Goal: Task Accomplishment & Management: Use online tool/utility

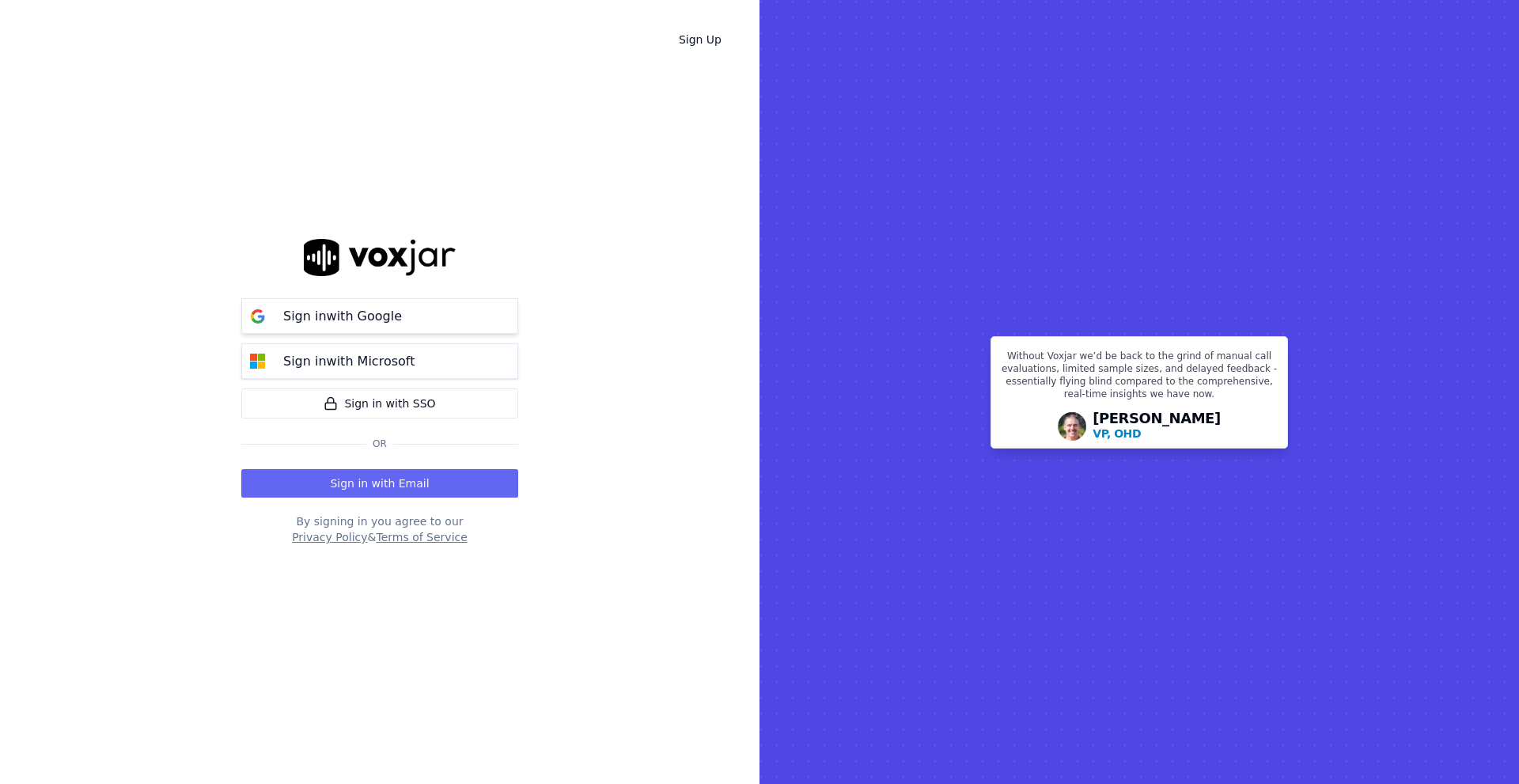
click at [440, 324] on button "Sign in with Google" at bounding box center [379, 316] width 277 height 36
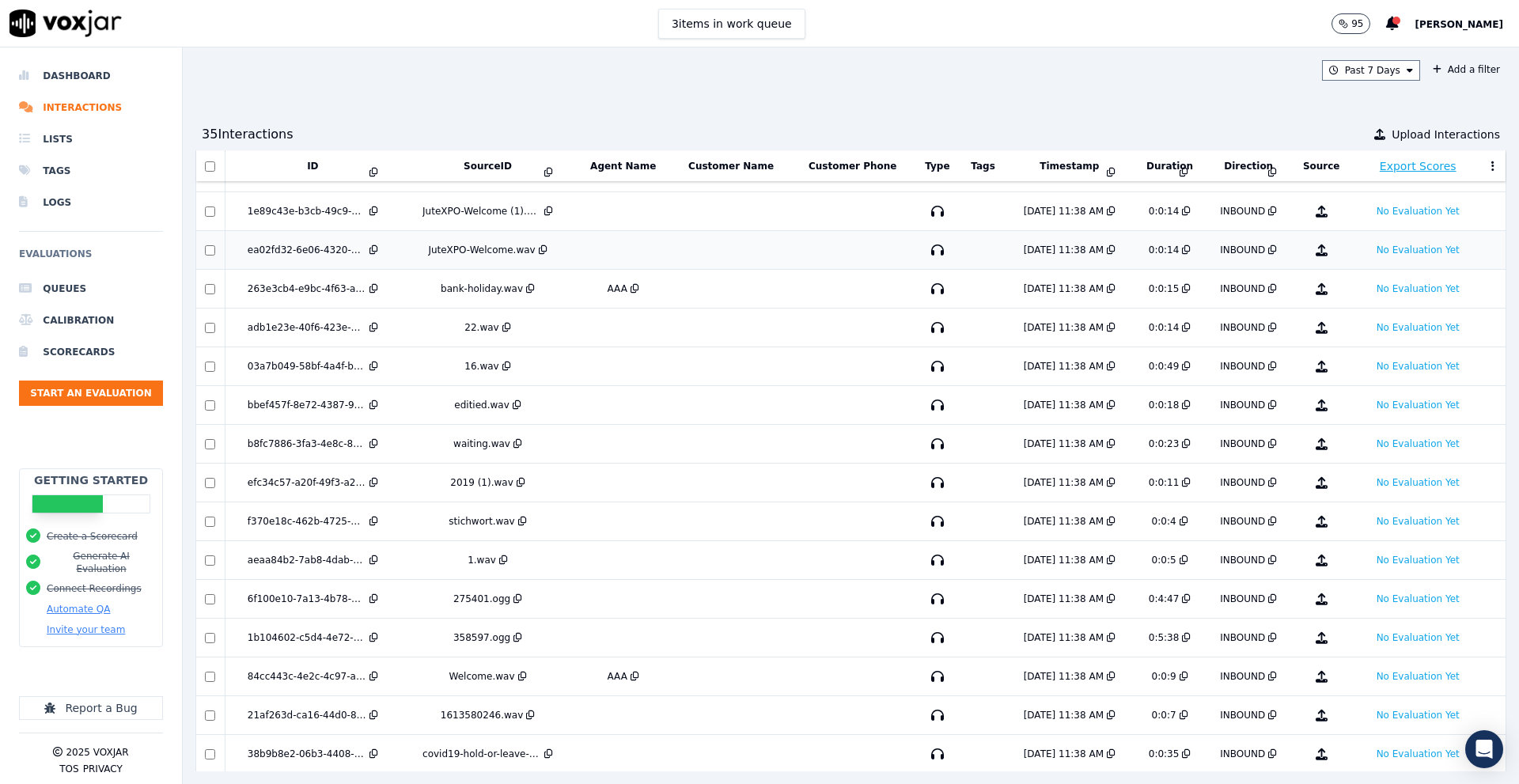
scroll to position [241, 0]
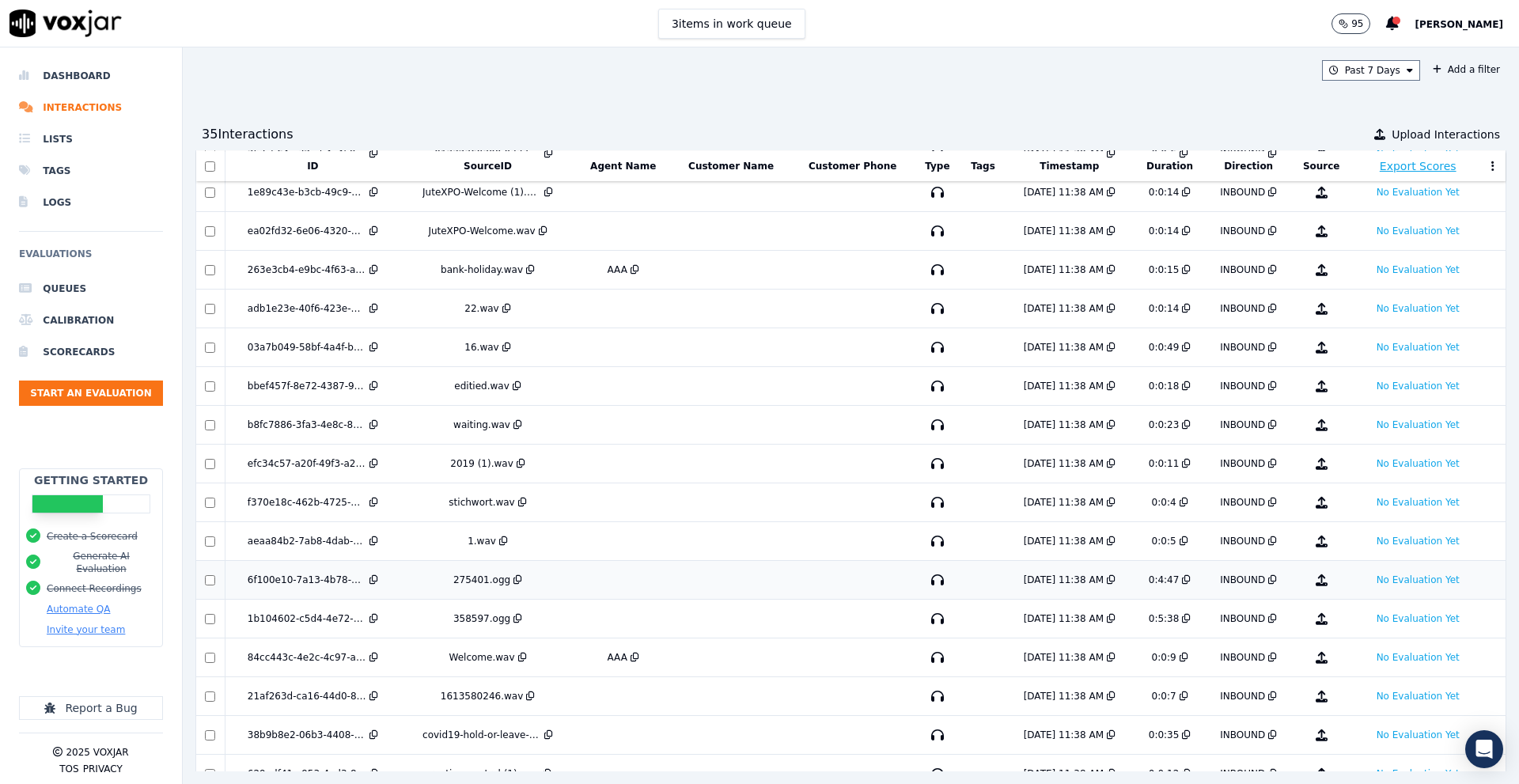
click at [206, 580] on div at bounding box center [211, 580] width 27 height 10
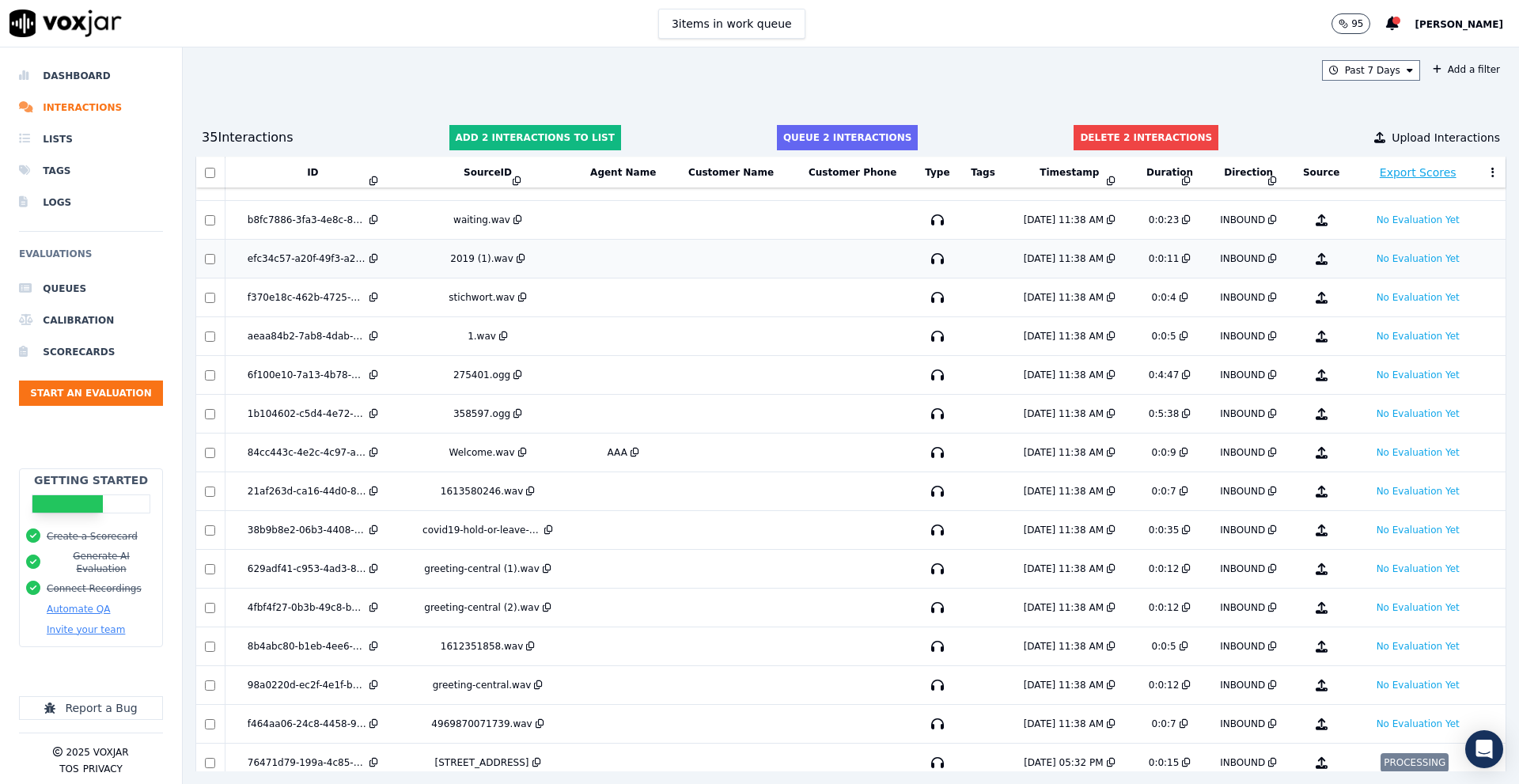
scroll to position [256, 0]
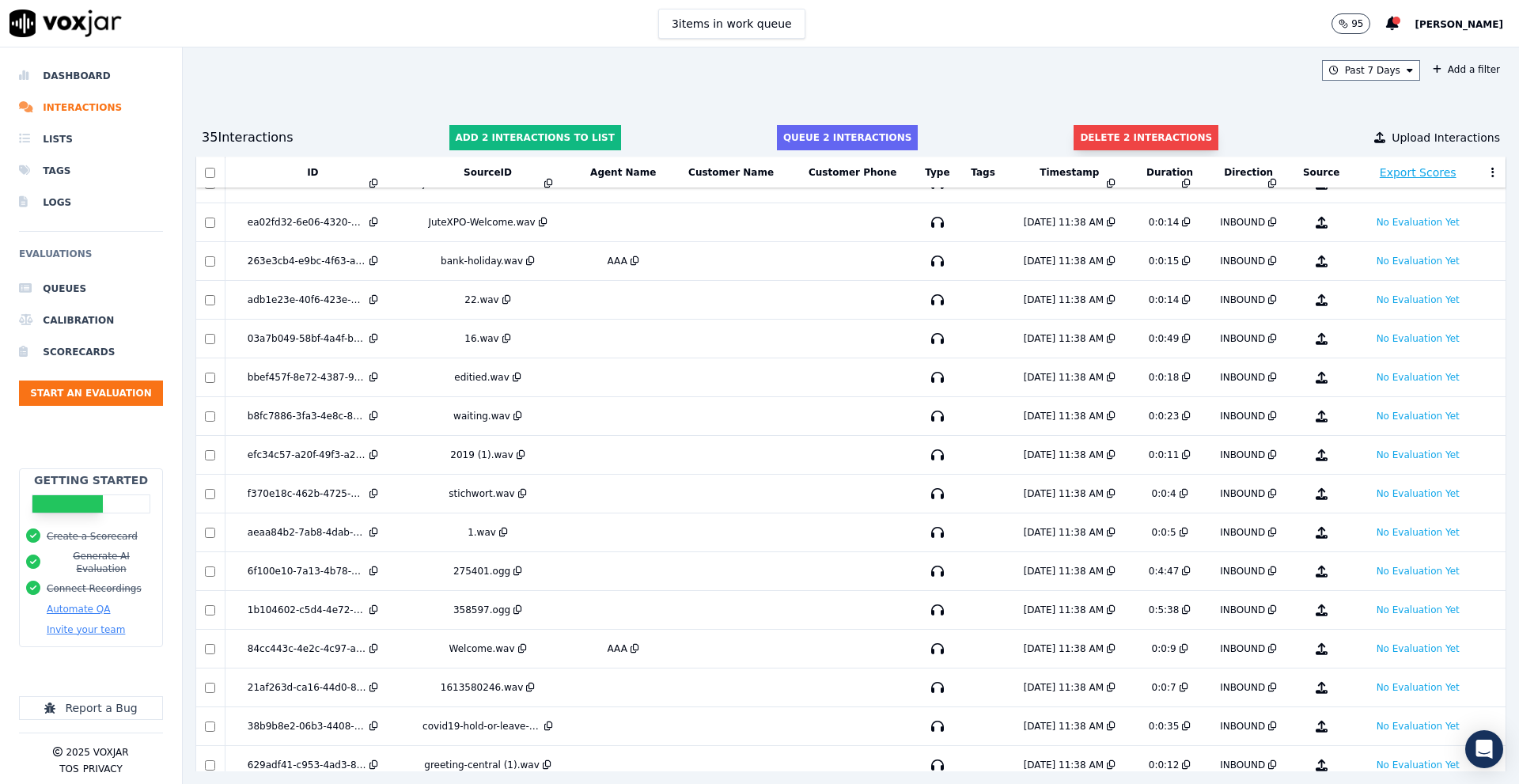
click at [1104, 141] on button "Delete 2 interactions" at bounding box center [1146, 138] width 144 height 26
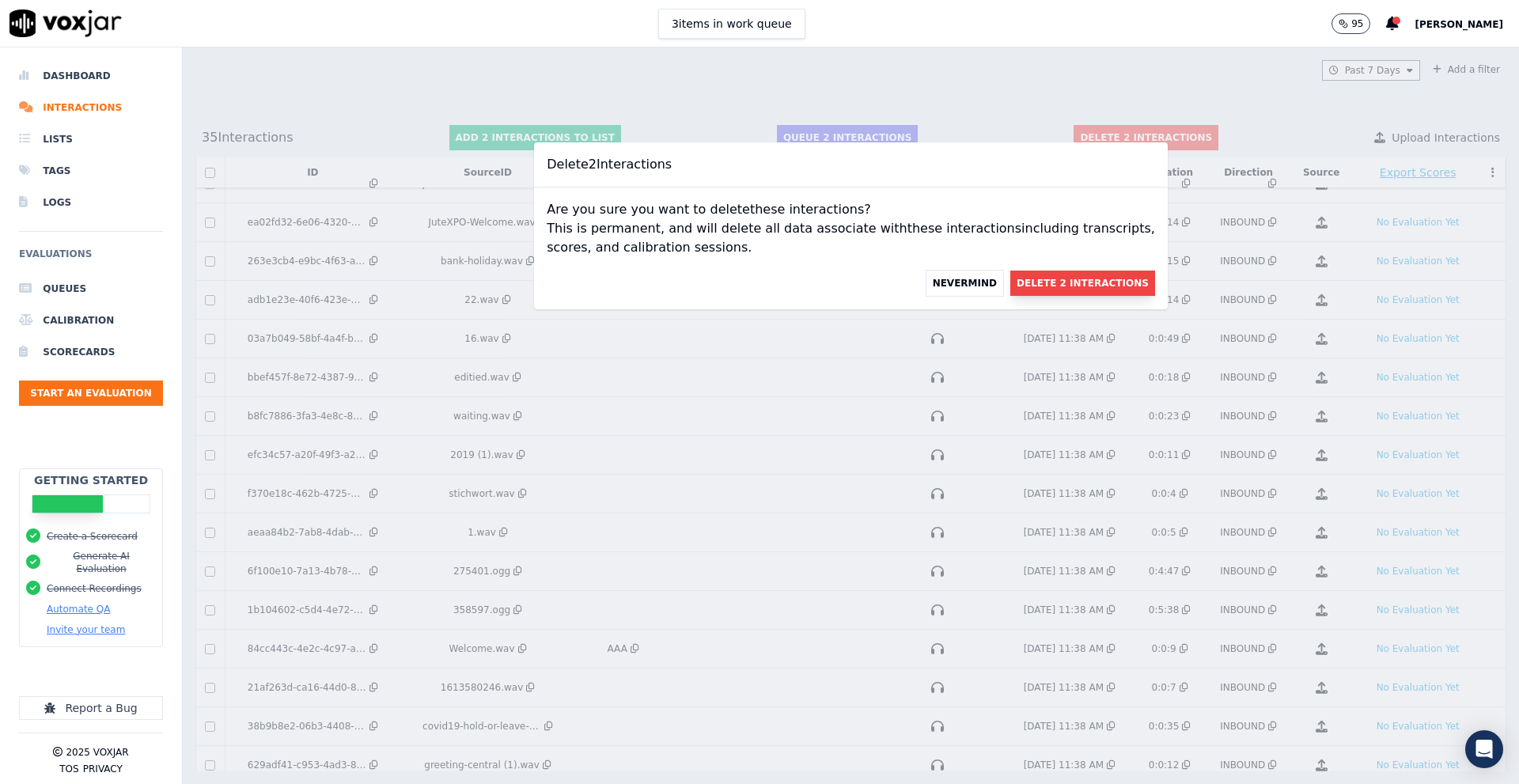
click at [1053, 286] on button "Delete 2 Interactions" at bounding box center [1082, 283] width 144 height 26
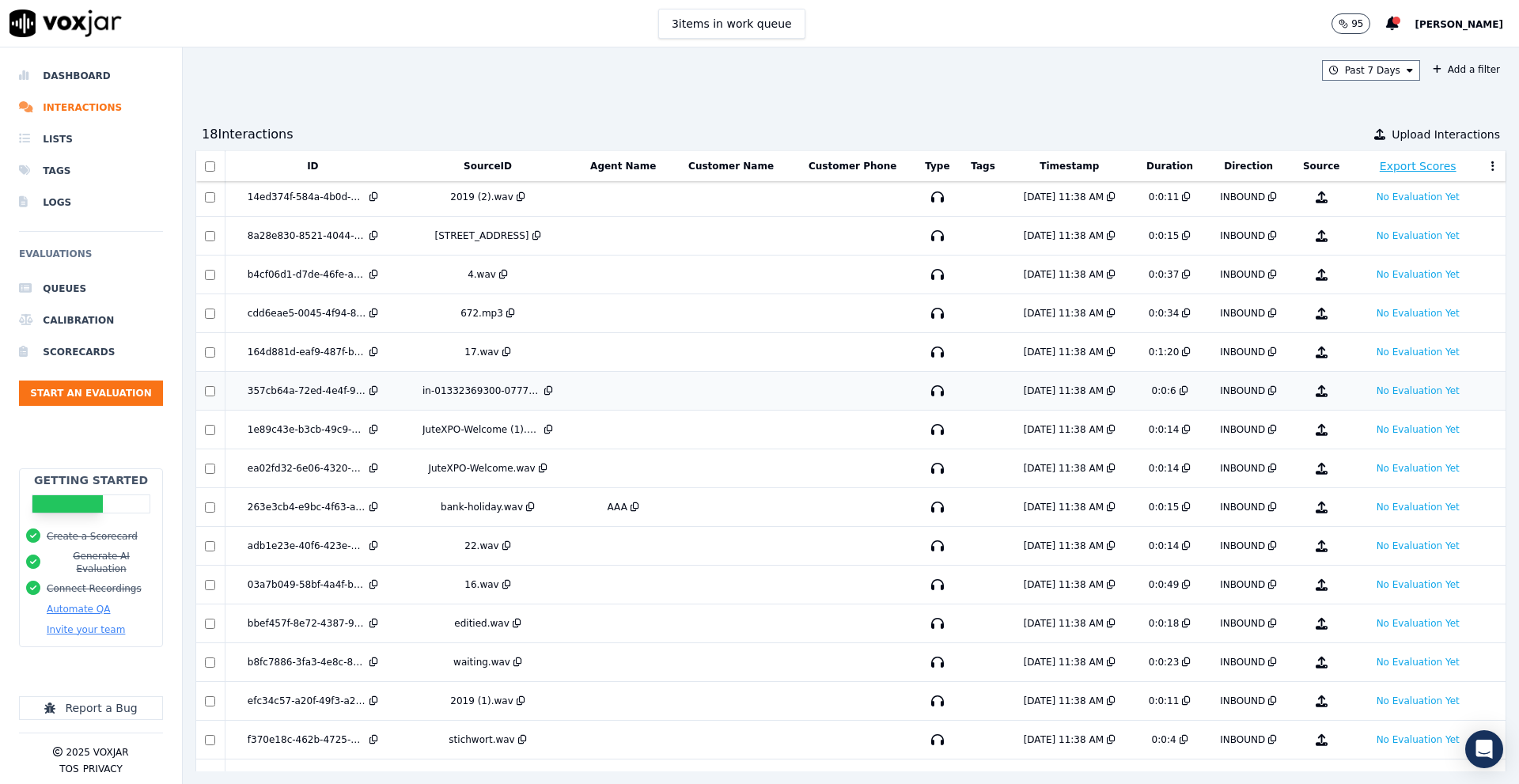
scroll to position [0, 0]
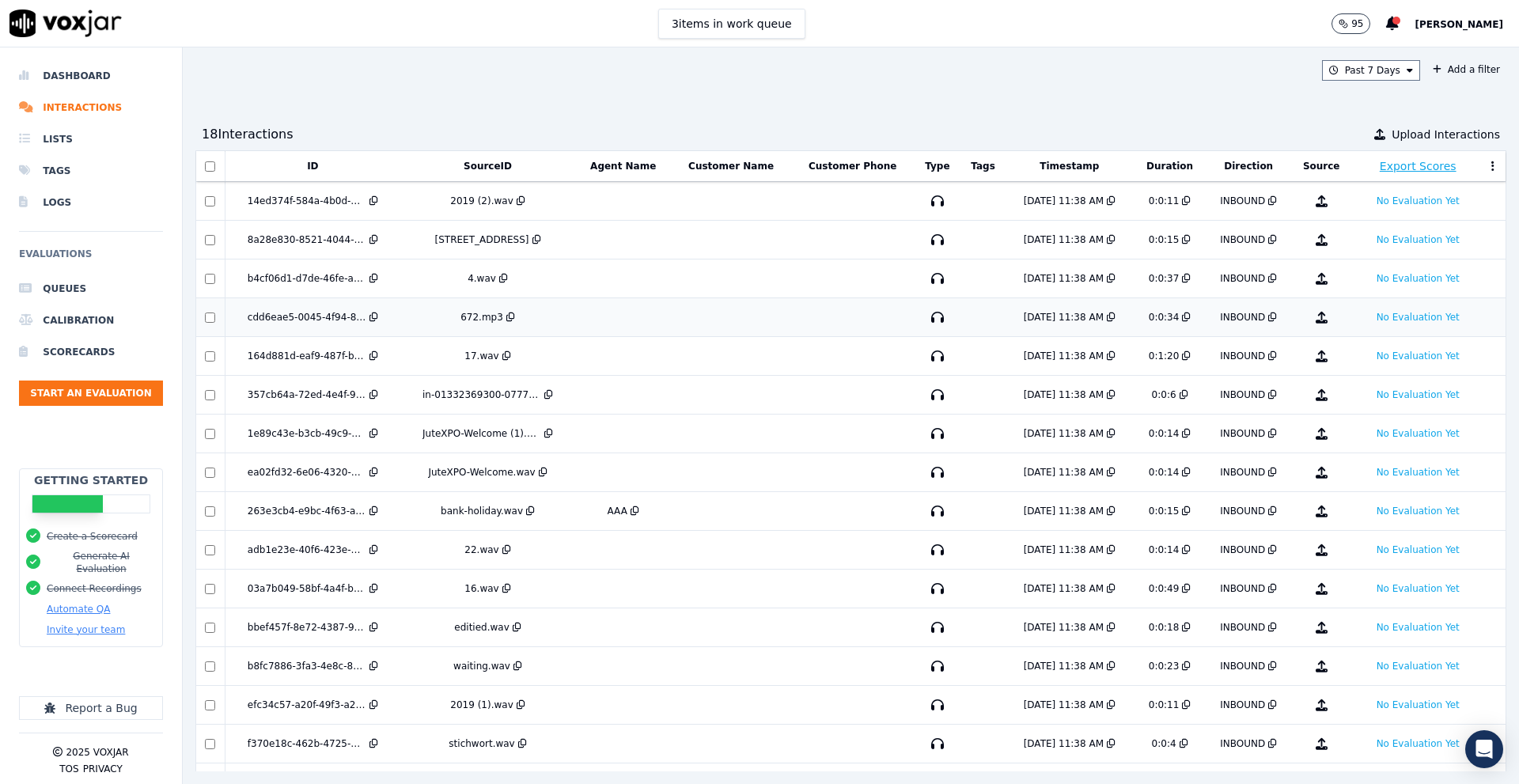
click at [366, 316] on div "cdd6eae5-0045-4f94-8555-de9ecd718479" at bounding box center [306, 317] width 119 height 13
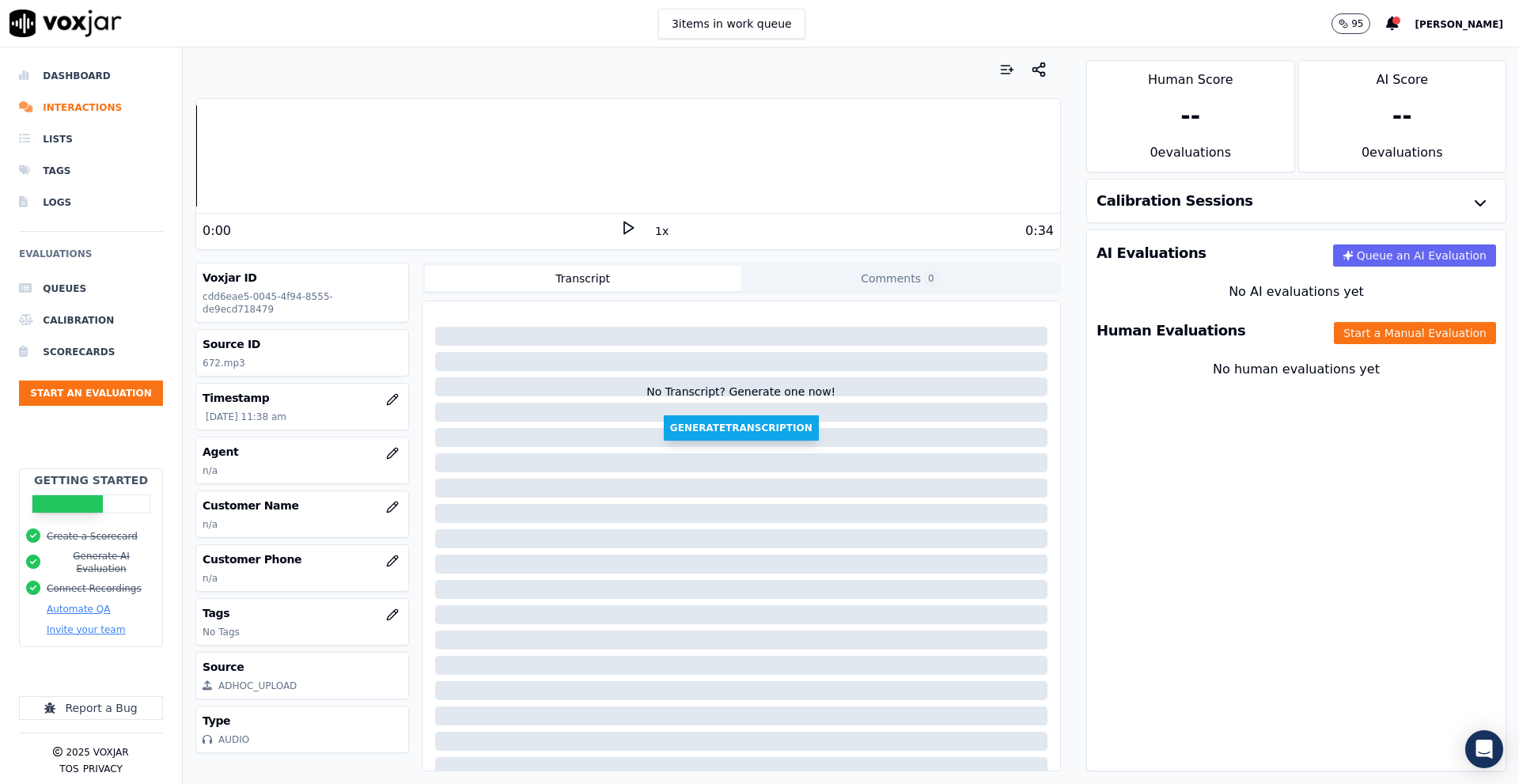
click at [677, 428] on button "Generate Transcription" at bounding box center [741, 428] width 155 height 26
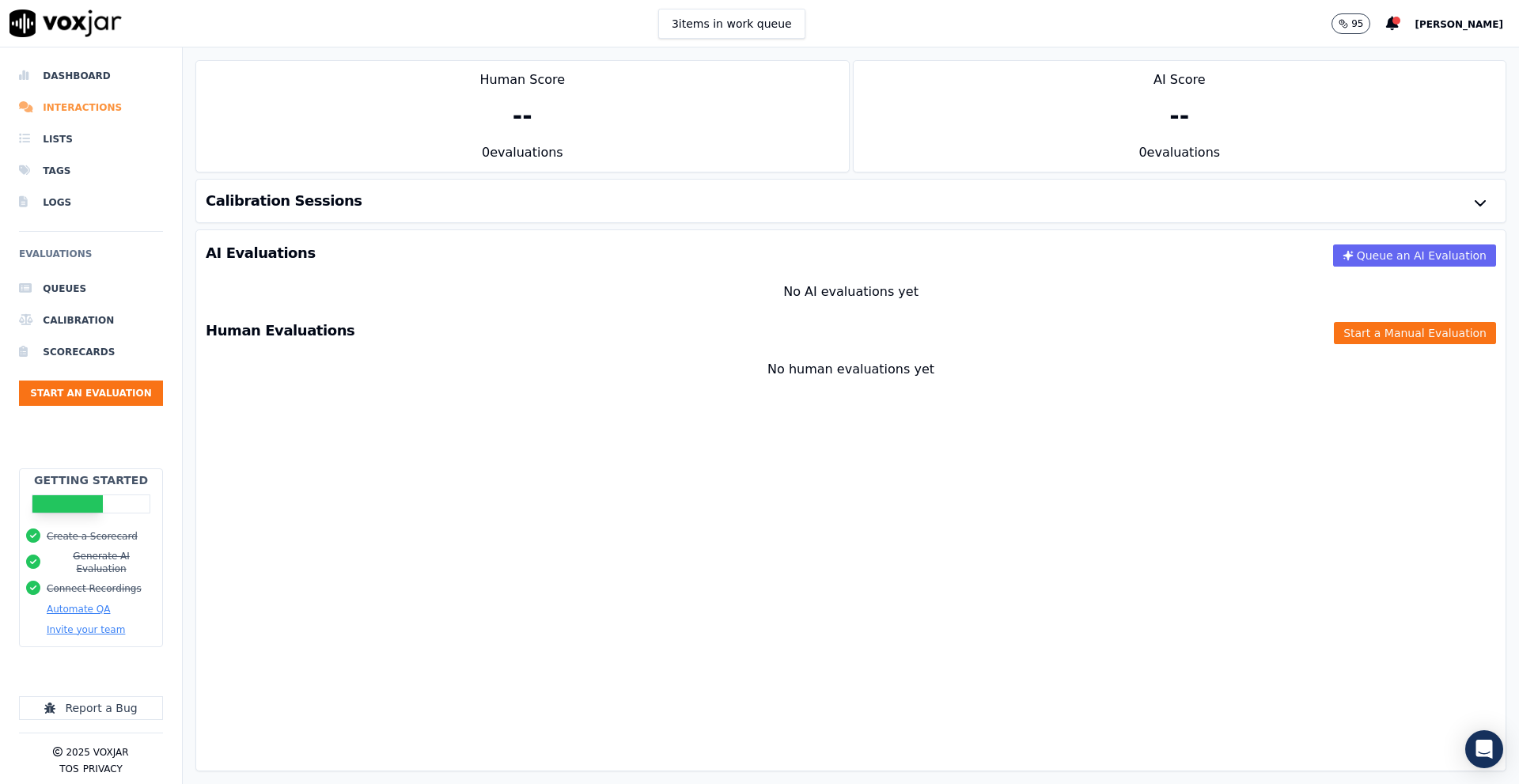
click at [95, 104] on li "Interactions" at bounding box center [91, 108] width 144 height 32
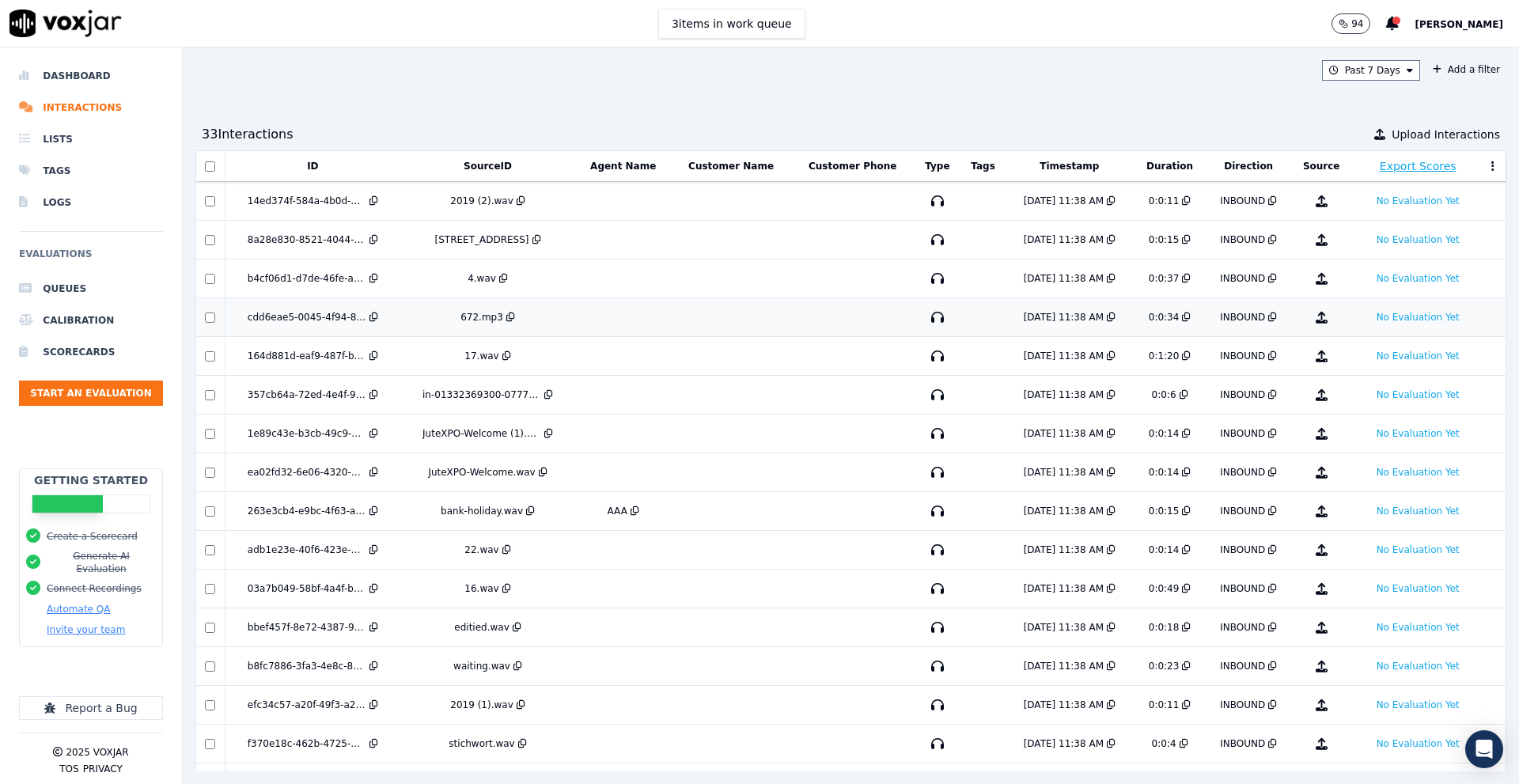
click at [336, 313] on div "cdd6eae5-0045-4f94-8555-de9ecd718479" at bounding box center [306, 317] width 119 height 13
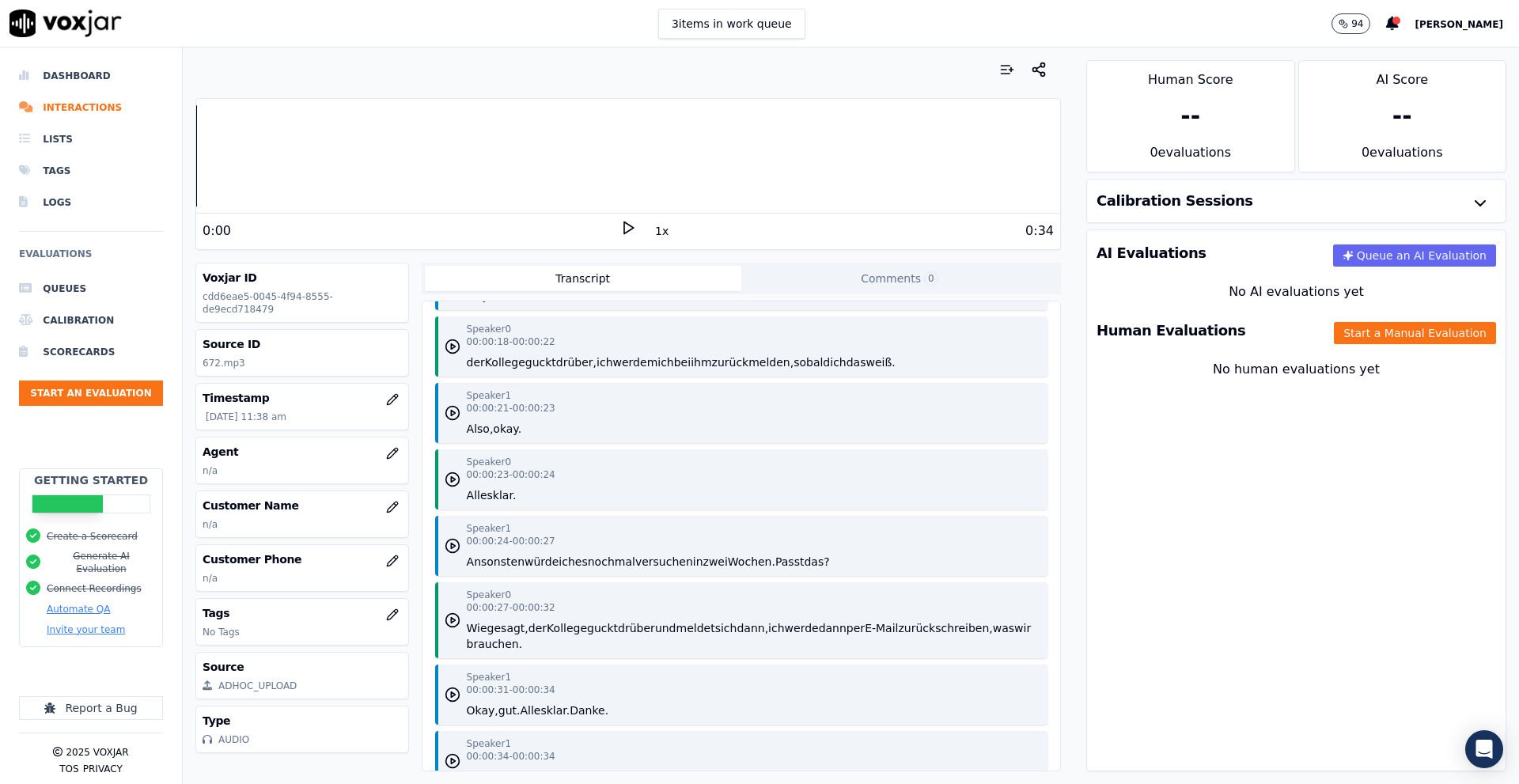
scroll to position [651, 0]
